Goal: Information Seeking & Learning: Learn about a topic

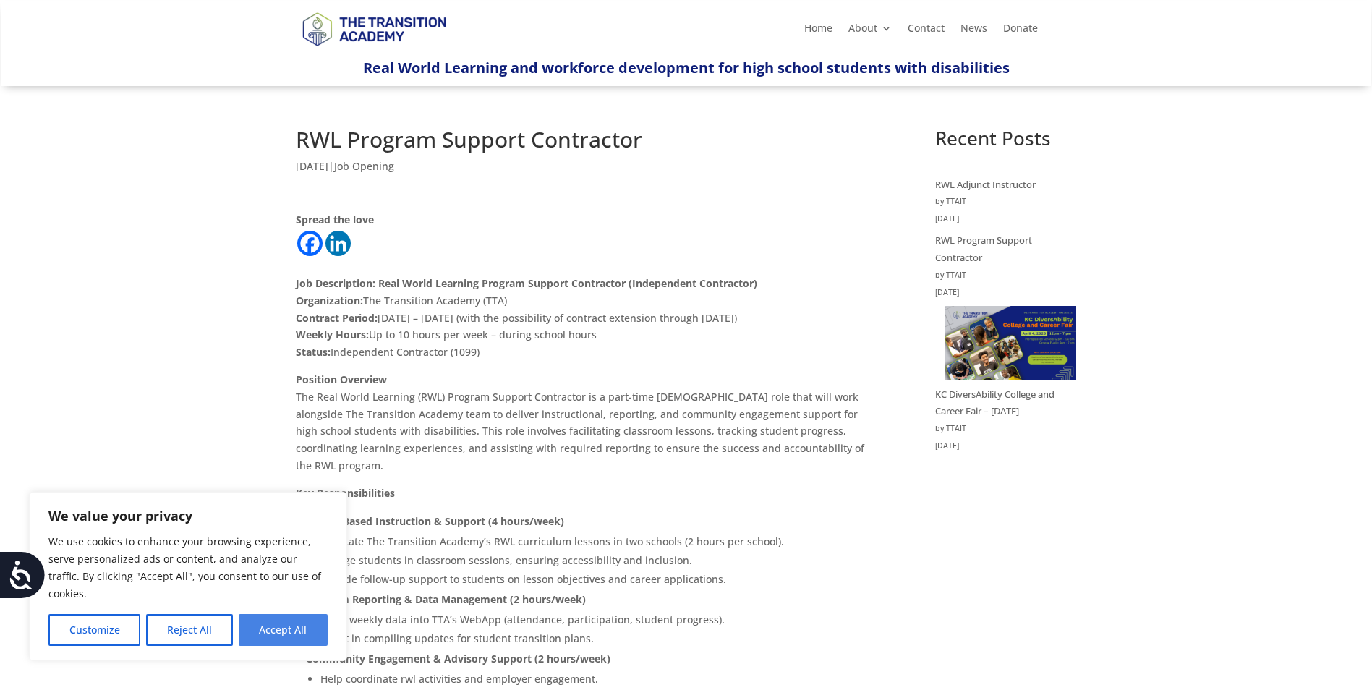
click at [285, 627] on button "Accept All" at bounding box center [283, 630] width 89 height 32
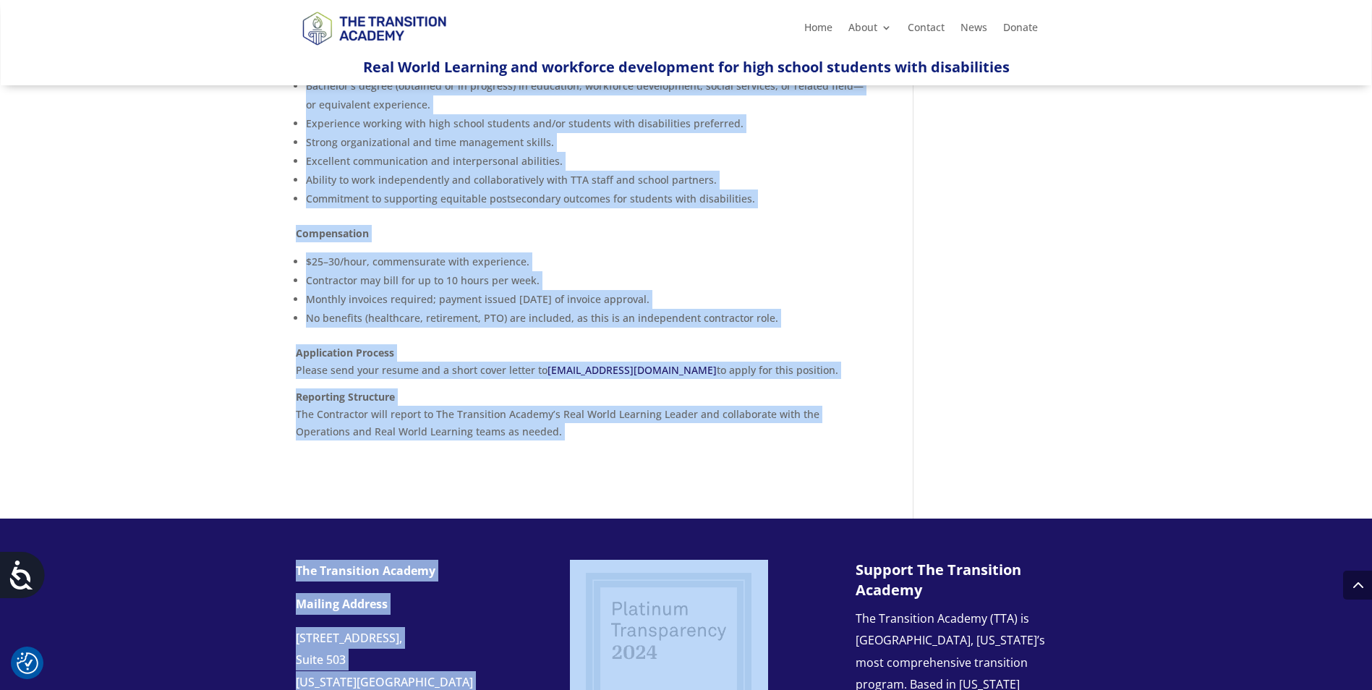
scroll to position [1051, 0]
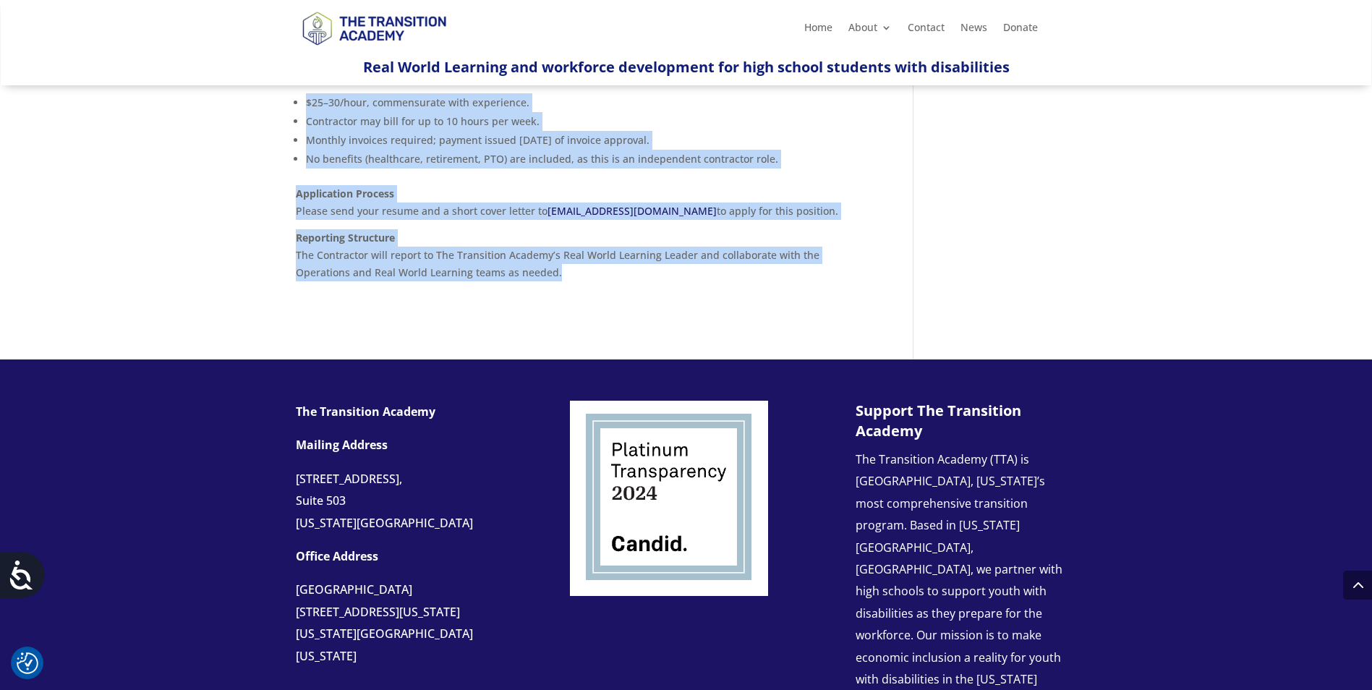
drag, startPoint x: 296, startPoint y: 281, endPoint x: 516, endPoint y: 278, distance: 220.6
drag, startPoint x: 516, startPoint y: 277, endPoint x: 399, endPoint y: 149, distance: 173.5
copy div "Lor Ipsumdolors: Amet Conse Adipisci Elitsed Doeiusm Temporinci (Utlaboreetd Ma…"
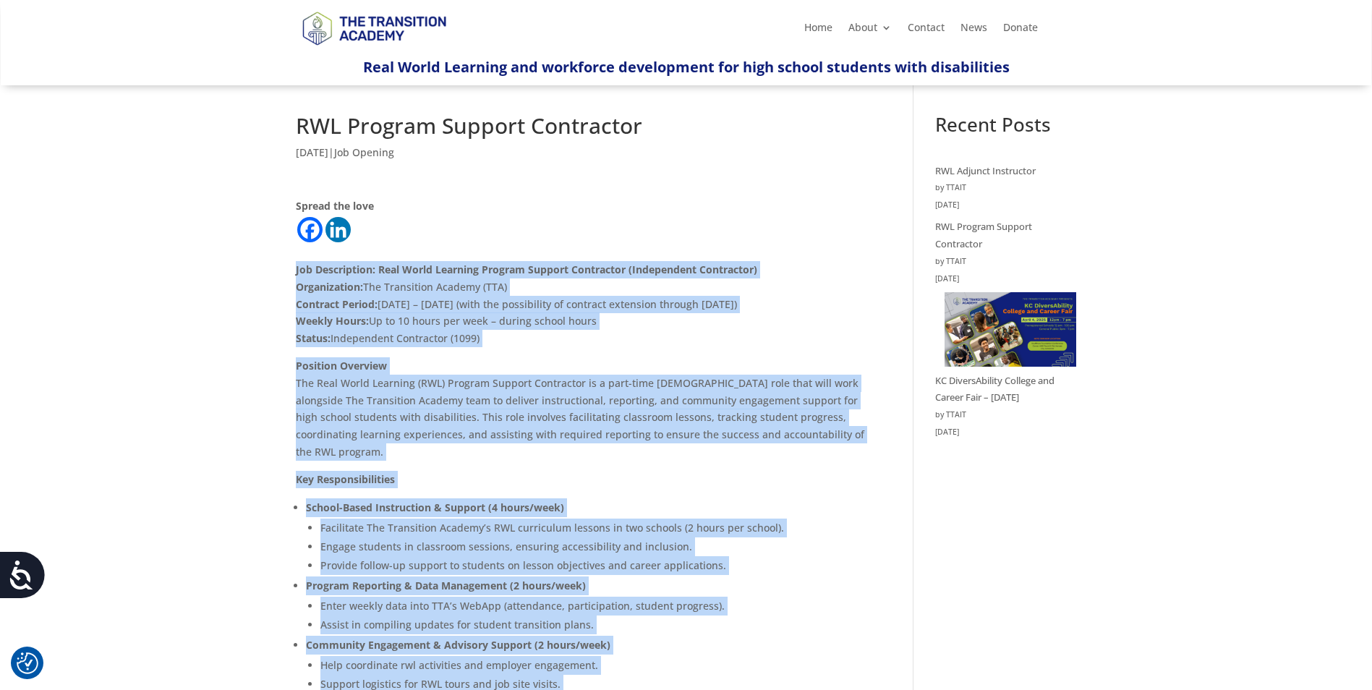
scroll to position [0, 0]
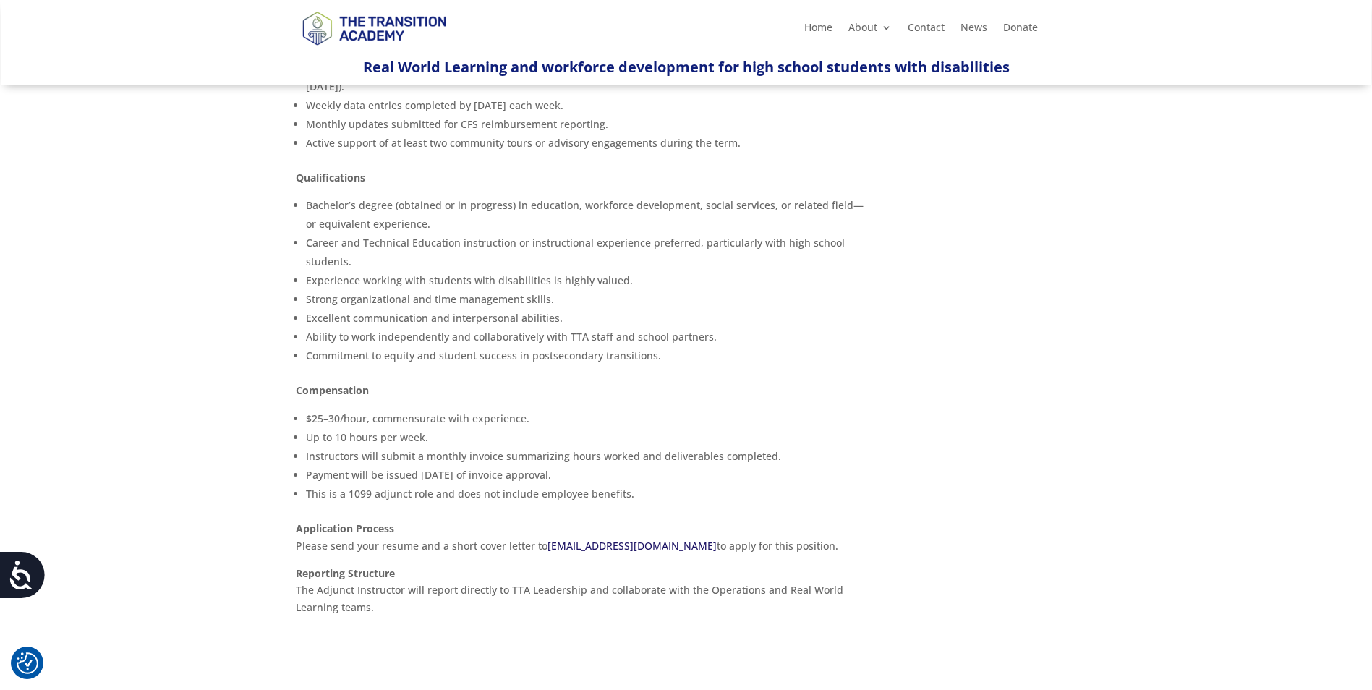
scroll to position [506, 0]
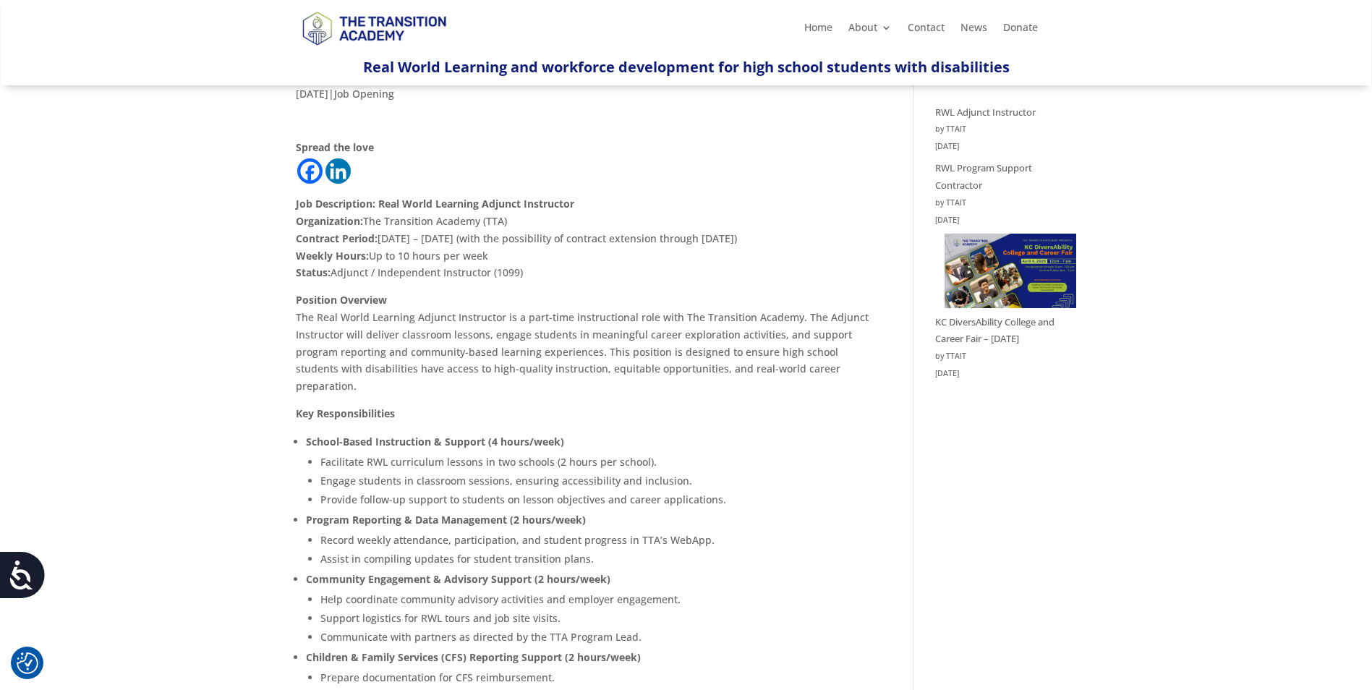
click at [150, 466] on div "RWL Adjunct Instructor [DATE] | Job Opening Spread the love Job Description: Re…" at bounding box center [686, 700] width 1372 height 1373
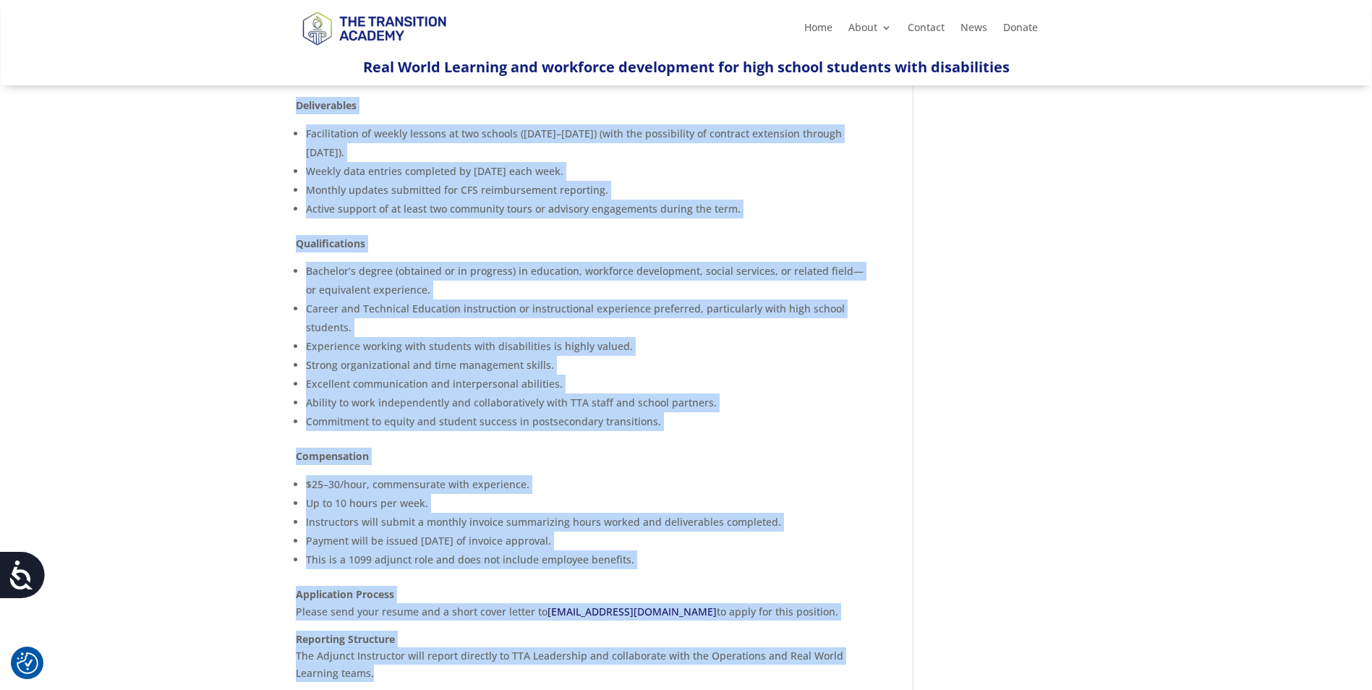
scroll to position [813, 0]
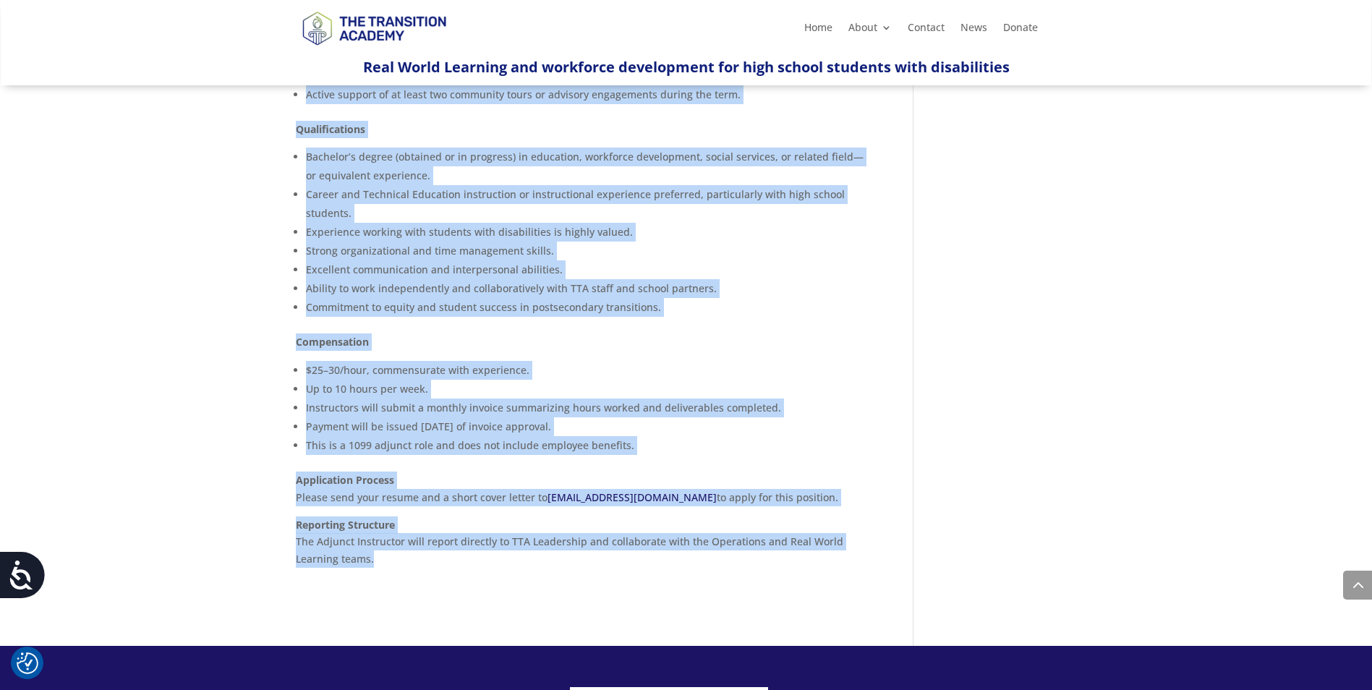
drag, startPoint x: 294, startPoint y: 275, endPoint x: 646, endPoint y: 560, distance: 451.9
copy div "Lor Ipsumdolors: Amet Conse Adipisci Elitsed Doeiusmodt Incididuntut: Lab Etdol…"
